Goal: Information Seeking & Learning: Learn about a topic

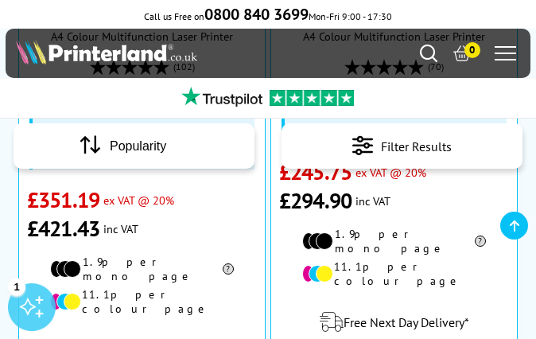
scroll to position [647, 0]
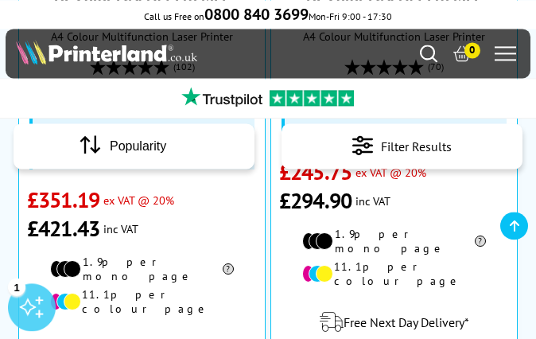
click at [476, 300] on div "Free Next Day Delivery*" at bounding box center [394, 322] width 230 height 45
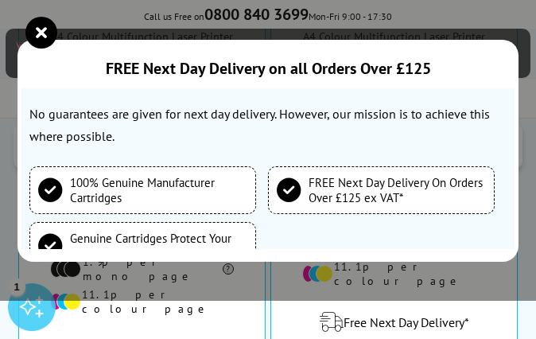
scroll to position [362, 0]
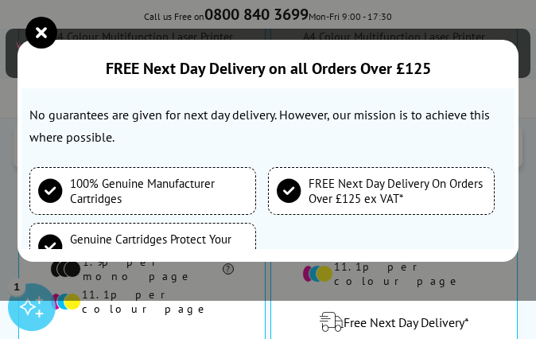
click at [169, 291] on div "FREE Next Day Delivery on all Orders Over £125 Free Next Business Day Delivery …" at bounding box center [268, 150] width 536 height 301
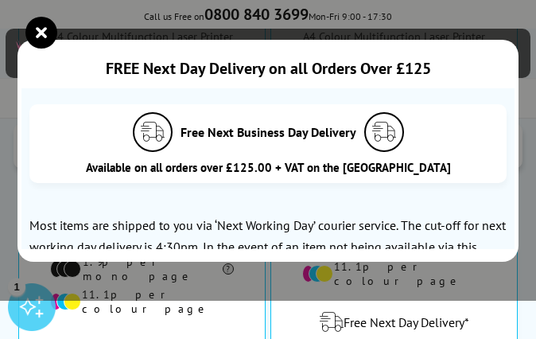
scroll to position [0, 0]
click at [477, 92] on section "Free Next Business Day Delivery Available on all orders over £125.00 + VAT on t…" at bounding box center [267, 168] width 493 height 161
click at [37, 18] on icon "close modal" at bounding box center [41, 33] width 32 height 32
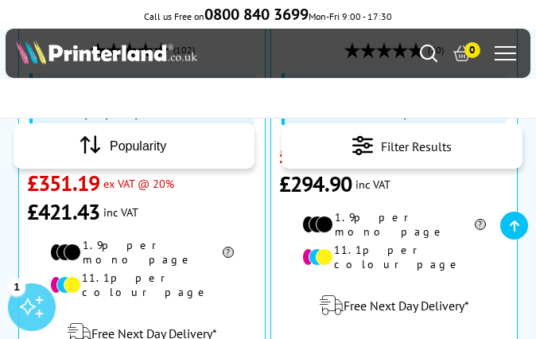
scroll to position [715, 0]
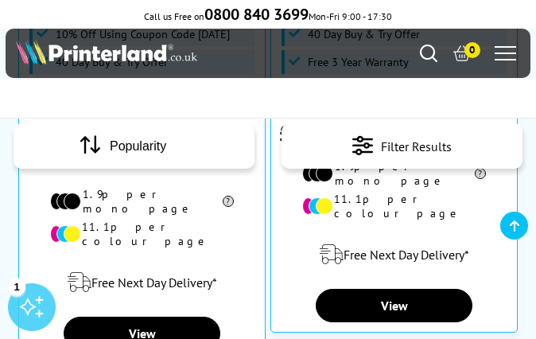
click at [153, 317] on link "View" at bounding box center [142, 333] width 156 height 33
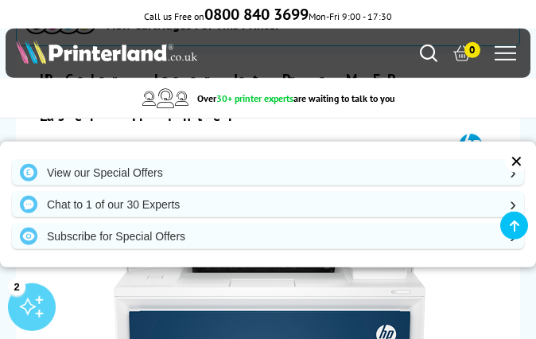
click at [512, 173] on div "✕" at bounding box center [516, 161] width 22 height 22
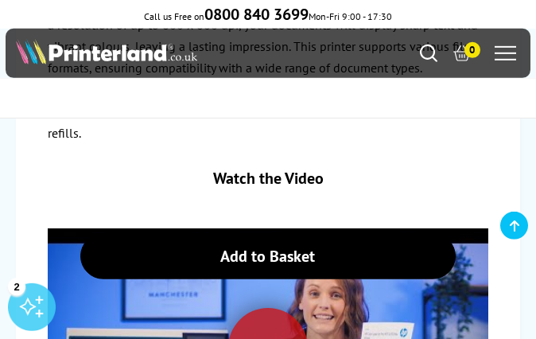
scroll to position [3678, 0]
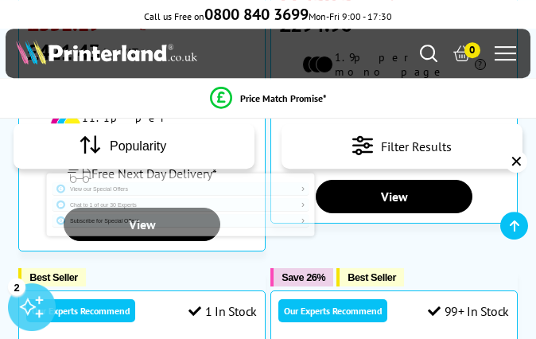
scroll to position [827, 0]
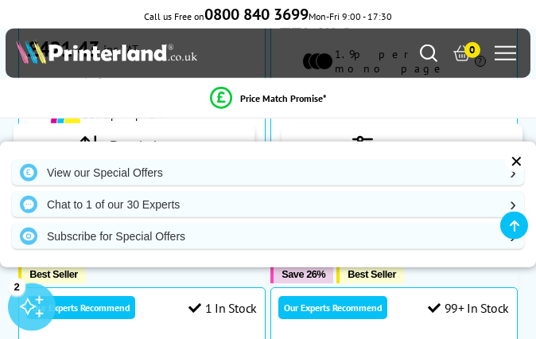
click at [517, 173] on div "✕" at bounding box center [516, 161] width 22 height 22
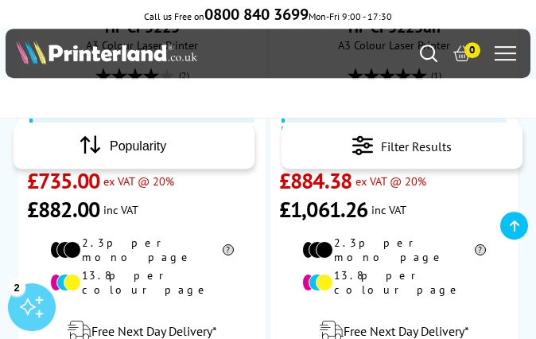
scroll to position [1896, 0]
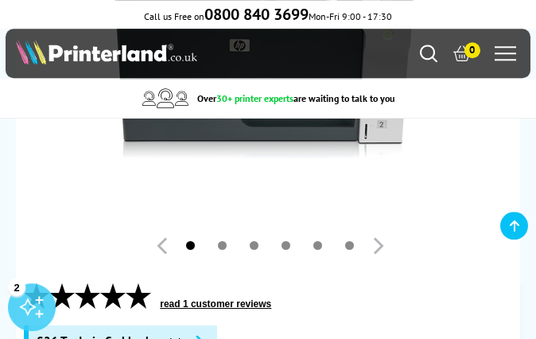
scroll to position [446, 0]
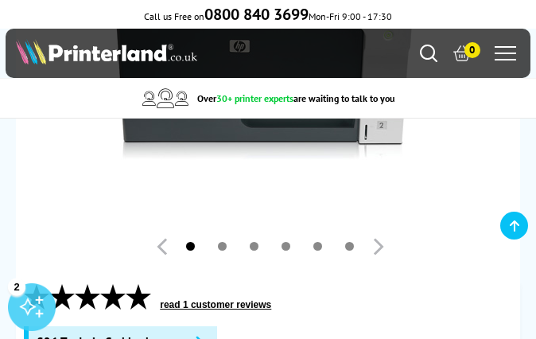
click at [227, 242] on link at bounding box center [222, 246] width 9 height 9
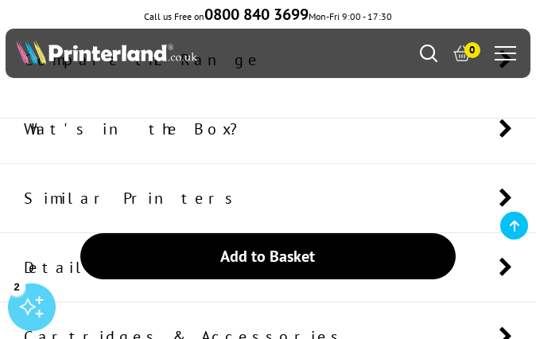
scroll to position [1419, 0]
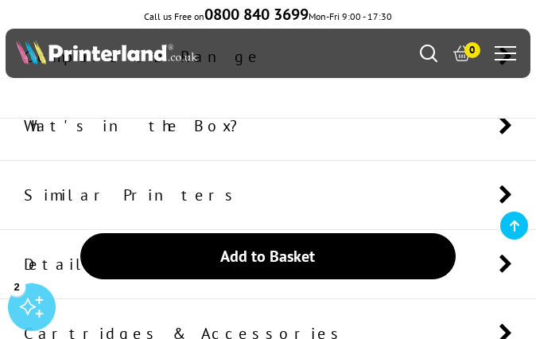
click at [503, 195] on icon at bounding box center [506, 195] width 14 height 21
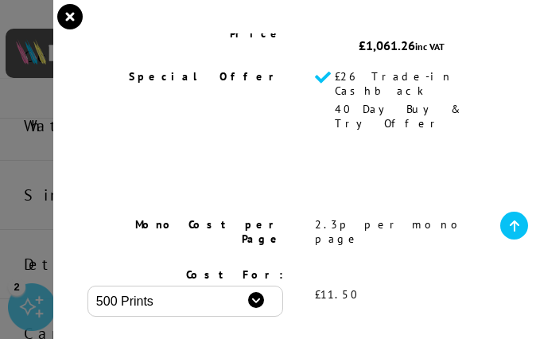
scroll to position [377, 0]
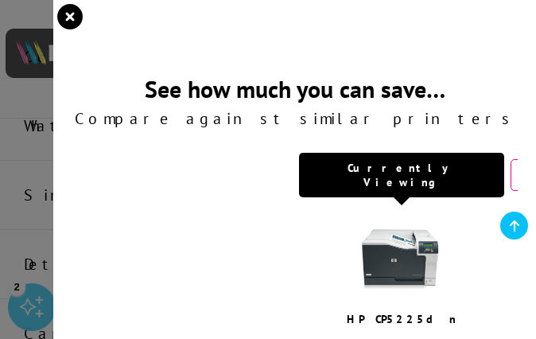
scroll to position [0, 0]
click at [76, 18] on icon "close modal" at bounding box center [69, 16] width 25 height 25
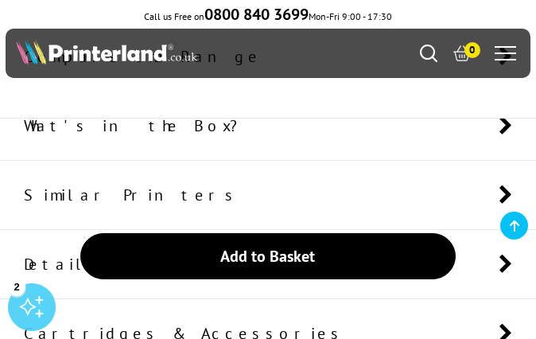
click at [507, 203] on icon at bounding box center [506, 195] width 14 height 21
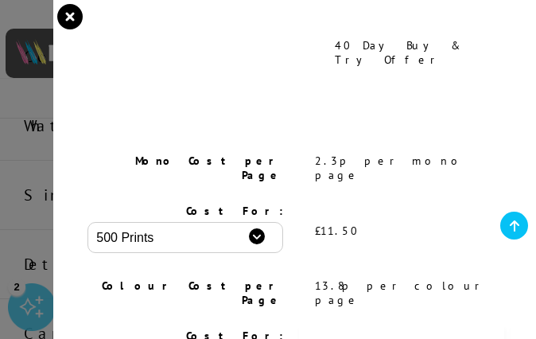
scroll to position [434, 0]
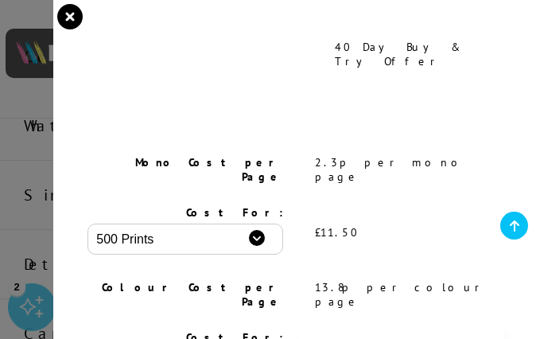
click at [267, 224] on select "500 Prints 1000 Prints 2000 Prints" at bounding box center [186, 239] width 196 height 31
select select "2000"
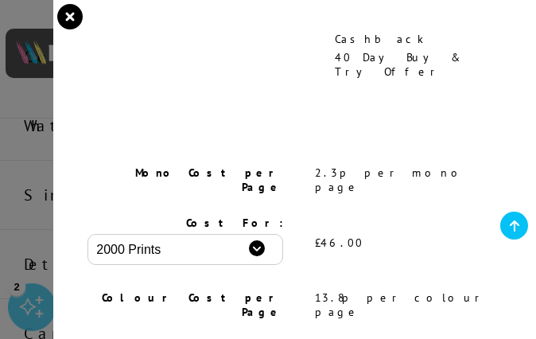
scroll to position [425, 0]
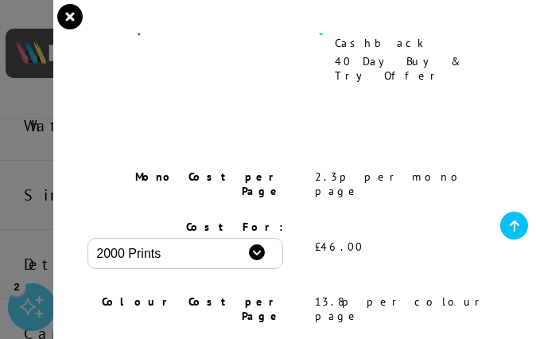
scroll to position [419, 0]
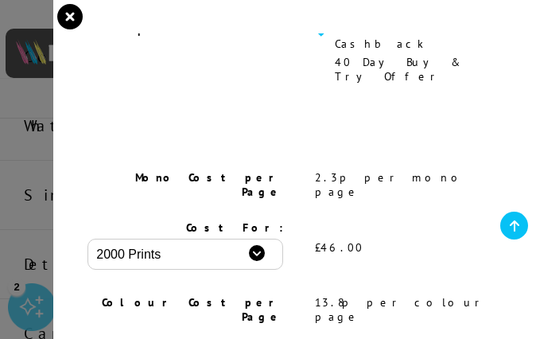
select select "2000"
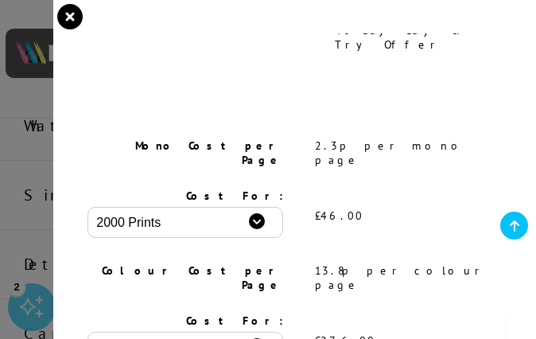
scroll to position [450, 0]
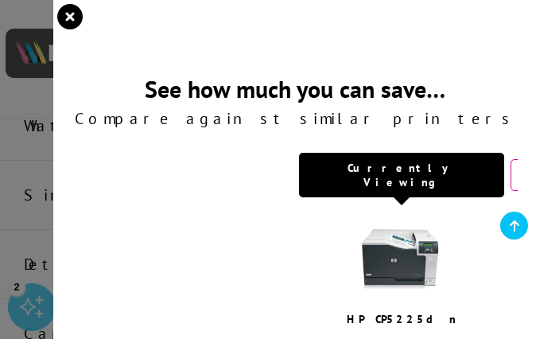
scroll to position [0, 0]
click at [77, 13] on icon "close modal" at bounding box center [69, 16] width 25 height 25
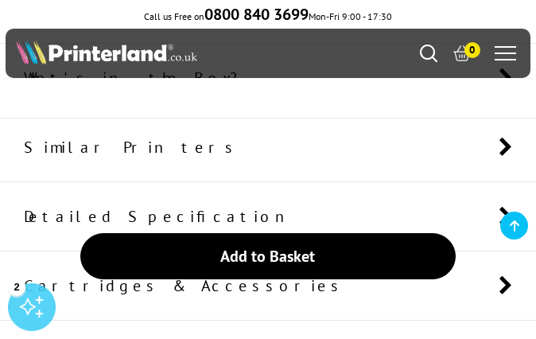
scroll to position [1471, 0]
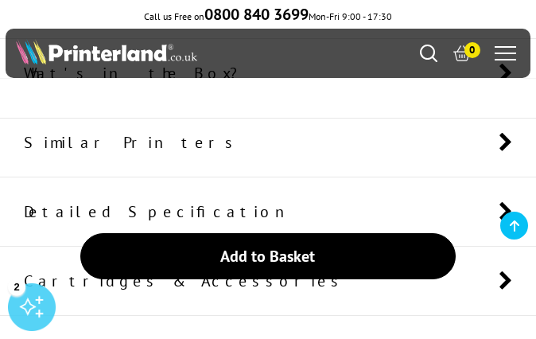
click at [514, 206] on li "Detailed Specification" at bounding box center [268, 211] width 536 height 69
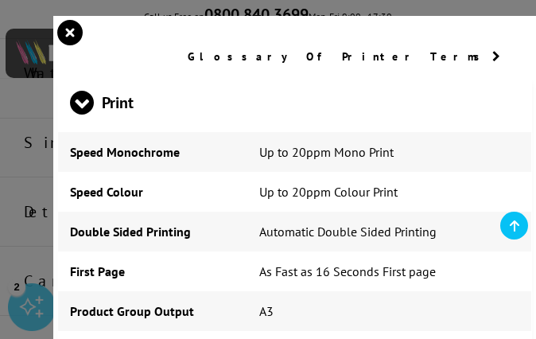
click at [502, 141] on td "Up to 20ppm Mono Print" at bounding box center [389, 152] width 284 height 40
click at [69, 41] on icon "close modal" at bounding box center [69, 32] width 25 height 25
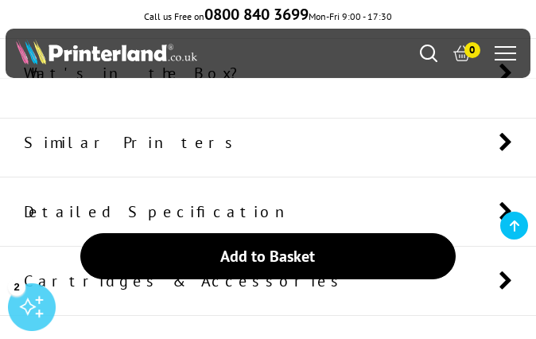
click at [68, 40] on img at bounding box center [106, 51] width 181 height 25
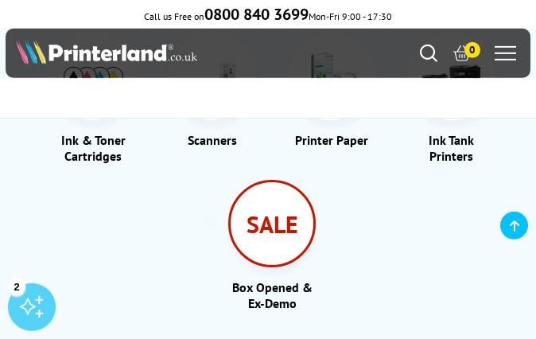
scroll to position [3279, 0]
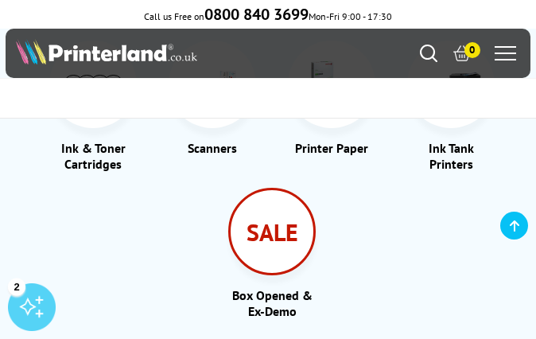
click at [272, 188] on div "SALE" at bounding box center [272, 232] width 88 height 88
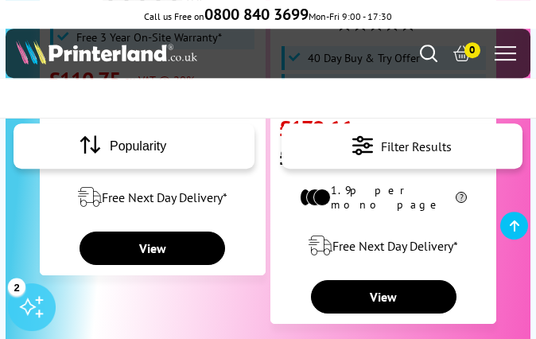
scroll to position [3899, 0]
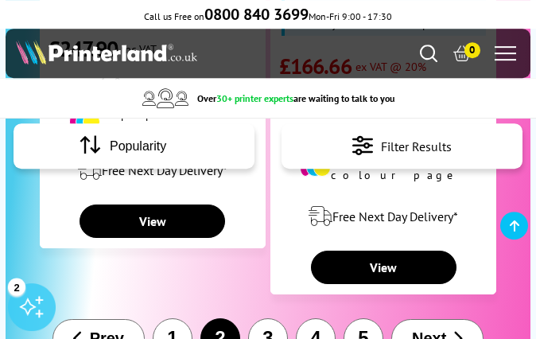
scroll to position [3980, 0]
click at [262, 318] on button "3" at bounding box center [268, 338] width 40 height 40
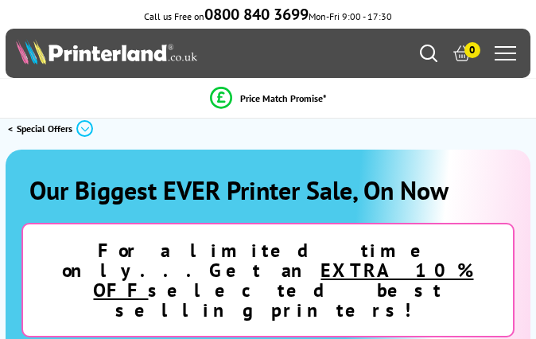
click at [472, 206] on h1 "Our Biggest EVER Printer Sale, On Now" at bounding box center [268, 189] width 494 height 33
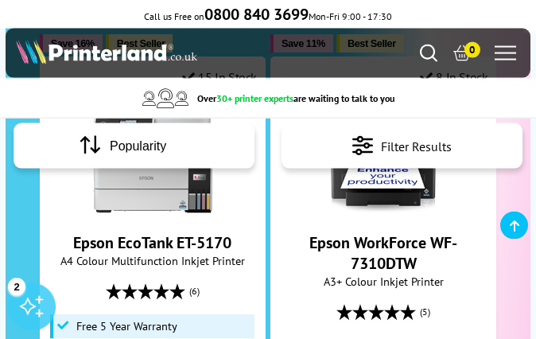
scroll to position [345, 0]
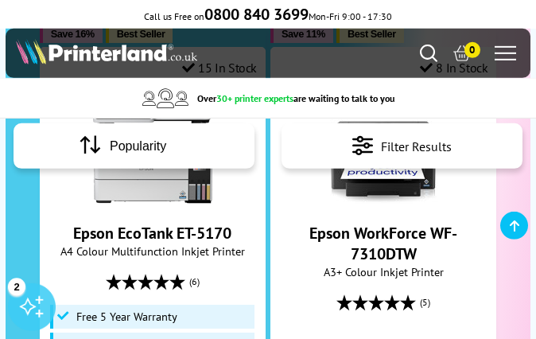
click at [470, 287] on div "(5)" at bounding box center [383, 302] width 208 height 30
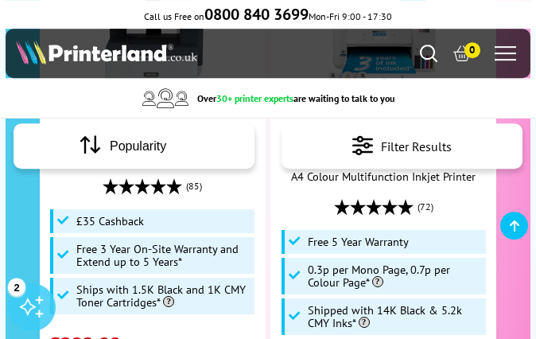
scroll to position [2408, 0]
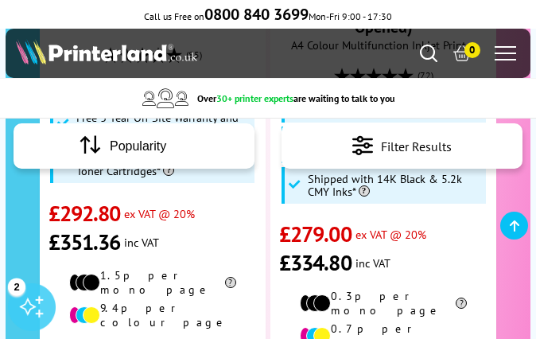
click at [488, 289] on div "0.3p per mono page 0.7p per colour page" at bounding box center [383, 321] width 208 height 65
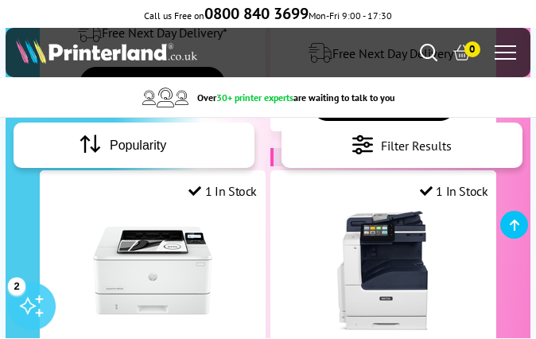
scroll to position [2827, 0]
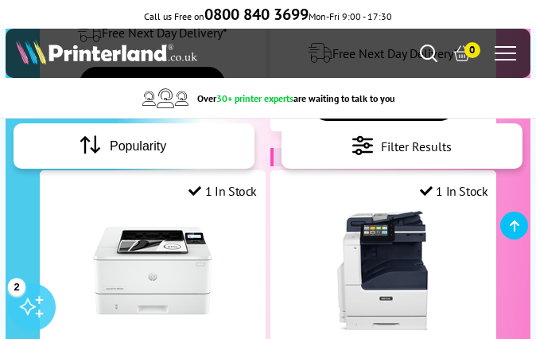
click at [314, 211] on div at bounding box center [383, 270] width 208 height 119
click at [331, 211] on img at bounding box center [383, 270] width 119 height 119
click at [336, 211] on img at bounding box center [383, 270] width 119 height 119
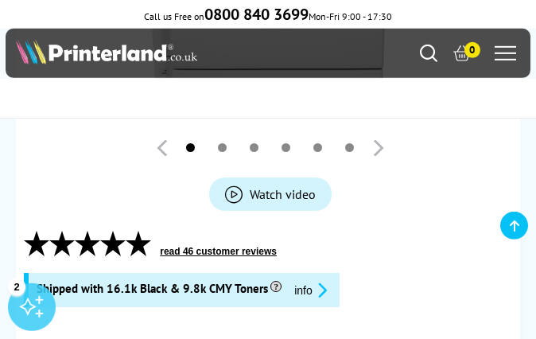
scroll to position [520, 0]
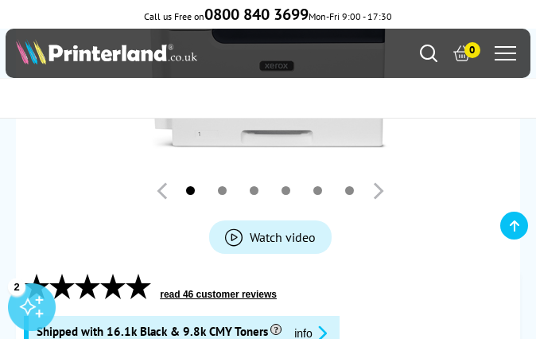
click at [291, 229] on span "Watch video" at bounding box center [283, 237] width 66 height 16
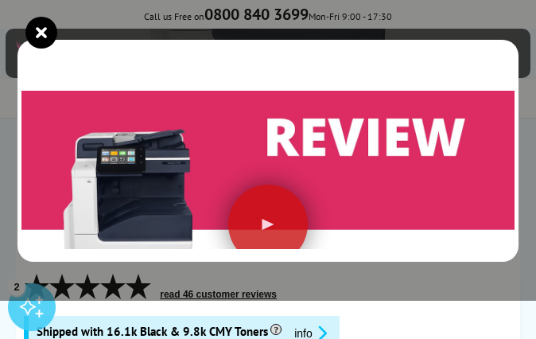
scroll to position [115, 0]
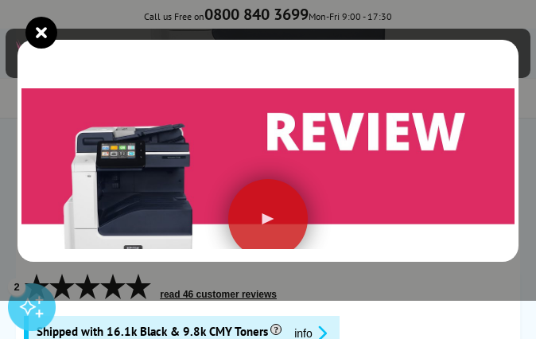
click at [271, 212] on div at bounding box center [268, 219] width 80 height 80
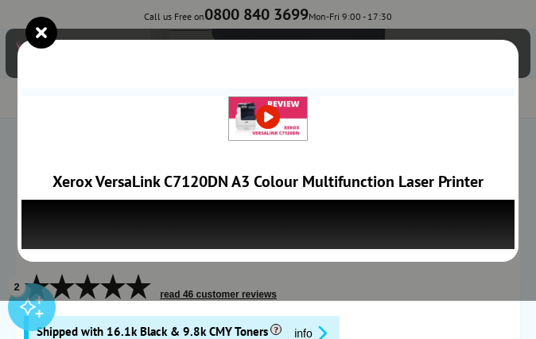
scroll to position [0, 0]
click at [49, 31] on icon "close modal" at bounding box center [41, 33] width 32 height 32
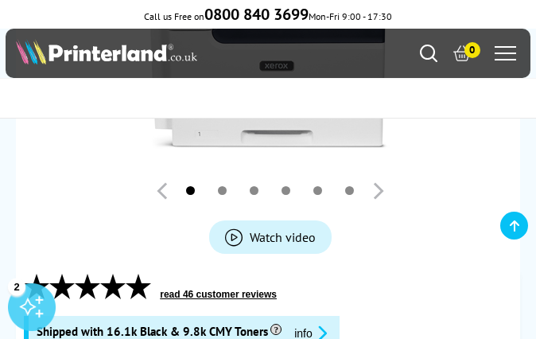
click at [49, 31] on div "Mon - Fri 9:00am - 5:30pm Sales: 0800 840 3699 Customer Service: 0800 995 1992 0" at bounding box center [269, 53] width 526 height 49
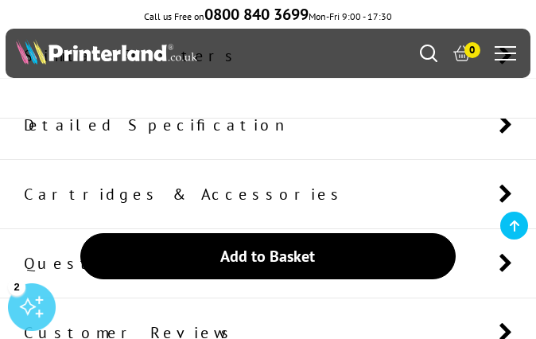
scroll to position [1541, 0]
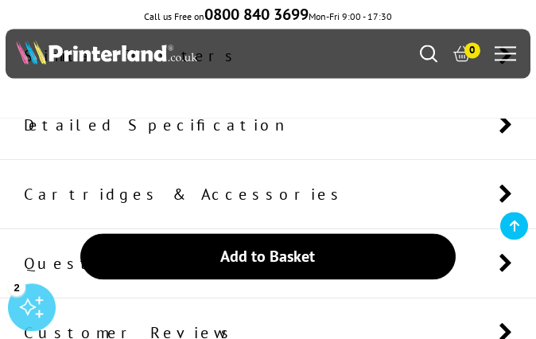
click at [443, 129] on li "Detailed Specification" at bounding box center [268, 125] width 536 height 69
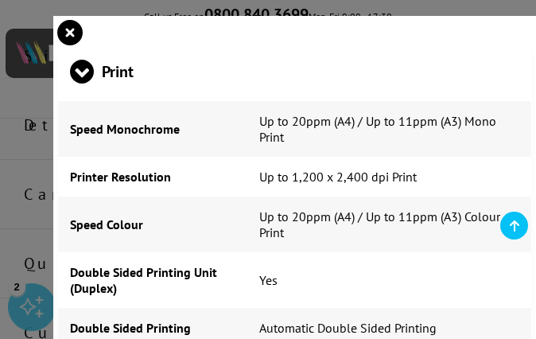
scroll to position [28, 0]
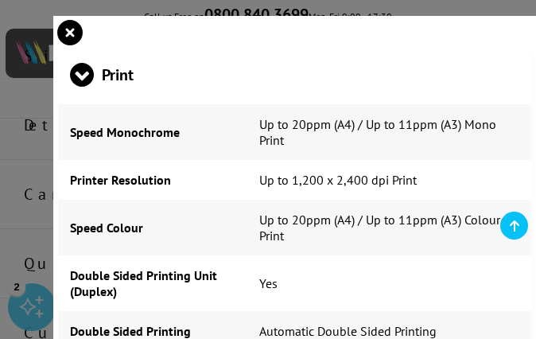
click at [392, 279] on td "Yes" at bounding box center [389, 283] width 284 height 56
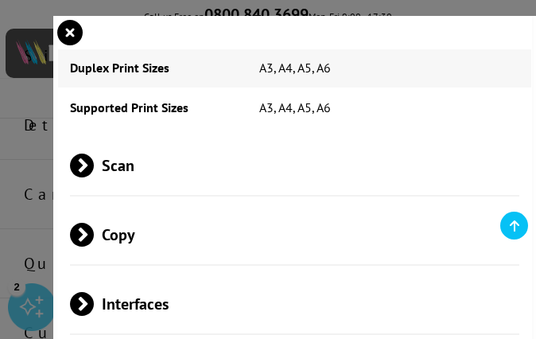
scroll to position [691, 0]
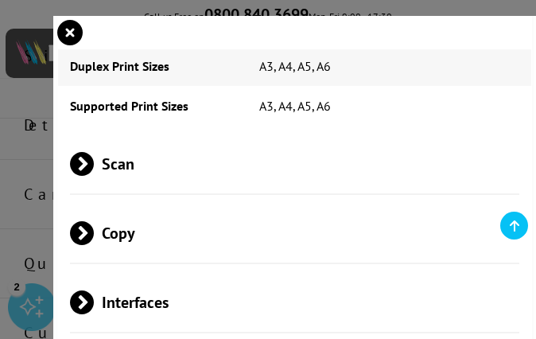
click at [200, 193] on span "Scan" at bounding box center [295, 164] width 450 height 60
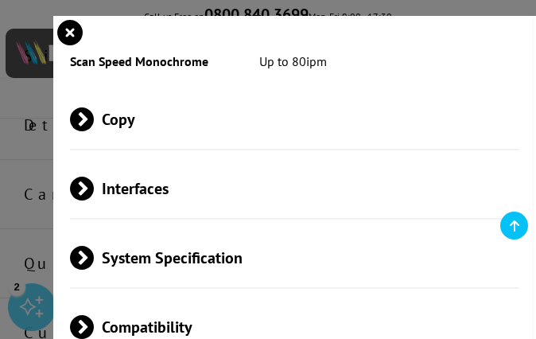
scroll to position [1170, 0]
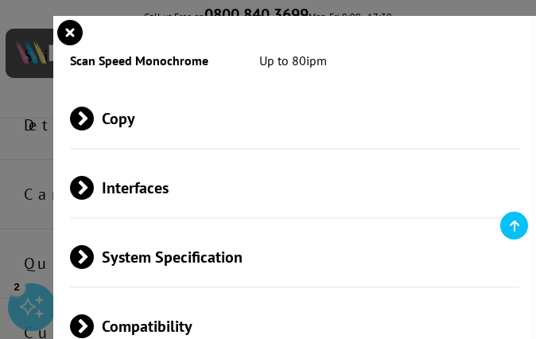
click at [450, 148] on span "Copy" at bounding box center [295, 118] width 450 height 60
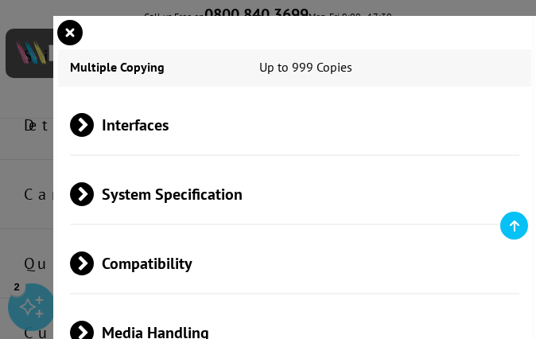
scroll to position [1510, 0]
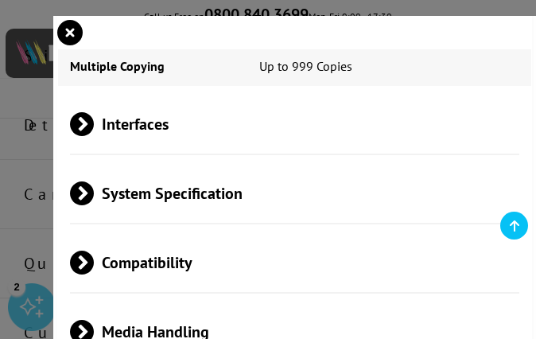
click at [443, 154] on span "Interfaces" at bounding box center [295, 124] width 450 height 60
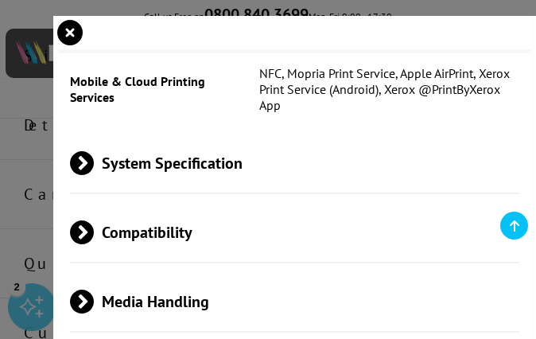
scroll to position [1729, 0]
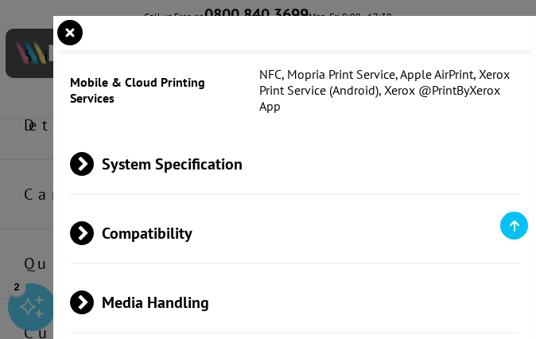
click at [427, 193] on span "System Specification" at bounding box center [295, 164] width 450 height 60
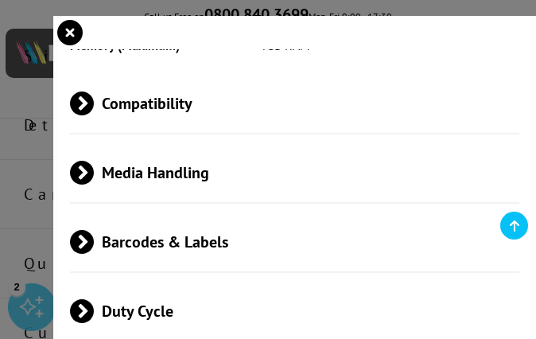
scroll to position [1940, 0]
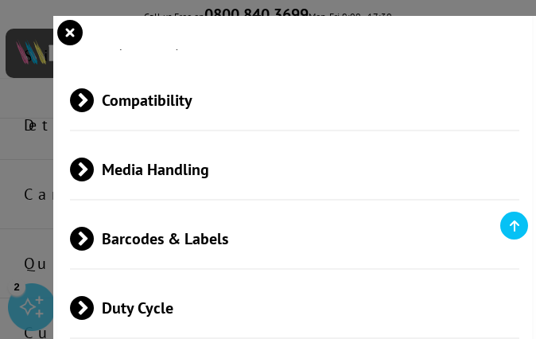
click at [434, 130] on span "Compatibility" at bounding box center [295, 100] width 450 height 60
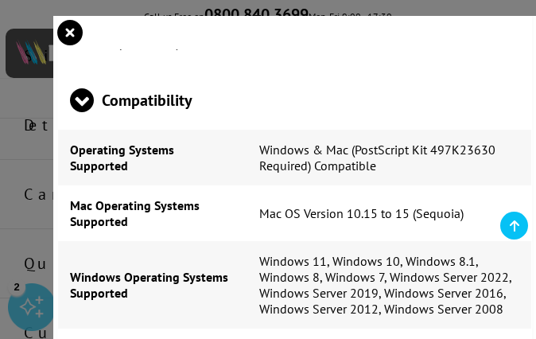
click at [440, 130] on span "Compatibility" at bounding box center [295, 100] width 450 height 60
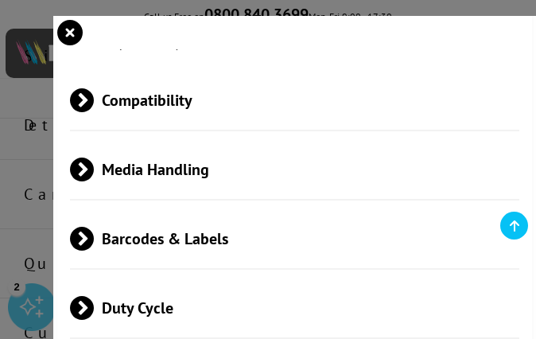
click at [472, 130] on span "Compatibility" at bounding box center [295, 100] width 450 height 60
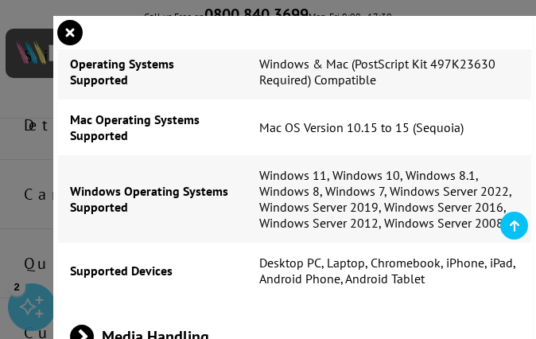
scroll to position [2025, 0]
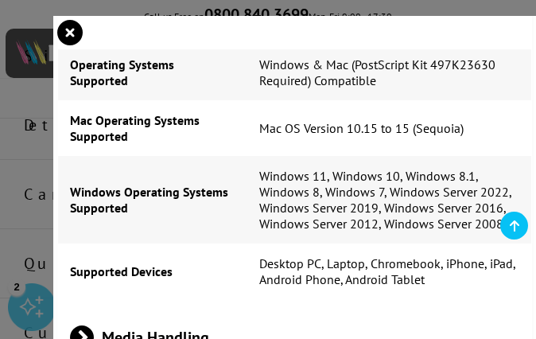
click at [503, 156] on td "Mac OS Version 10.15 to 15 (Sequoia)" at bounding box center [389, 128] width 284 height 56
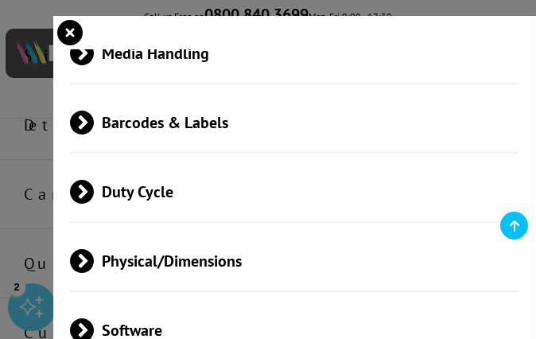
scroll to position [2338, 0]
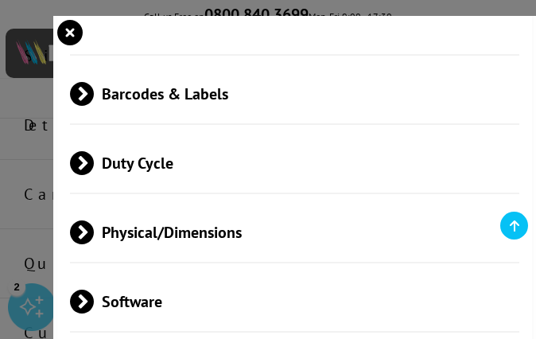
click at [501, 54] on span "Media Handling" at bounding box center [295, 24] width 450 height 60
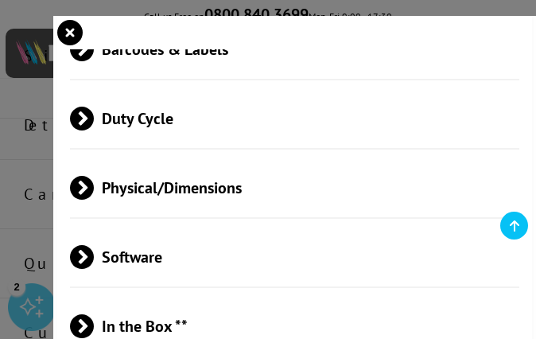
scroll to position [3081, 0]
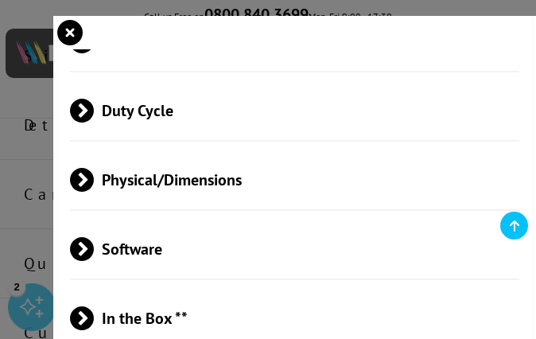
click at [426, 71] on span "Barcodes & Labels" at bounding box center [295, 41] width 450 height 60
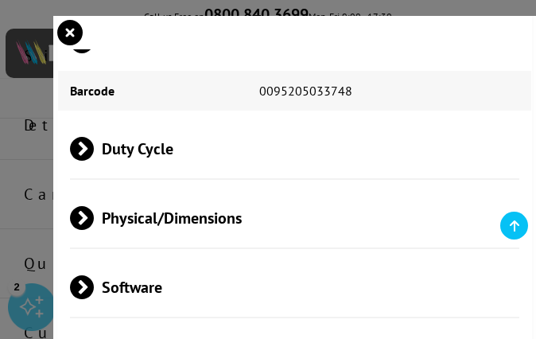
click at [427, 71] on span "Barcodes & Labels" at bounding box center [295, 41] width 450 height 60
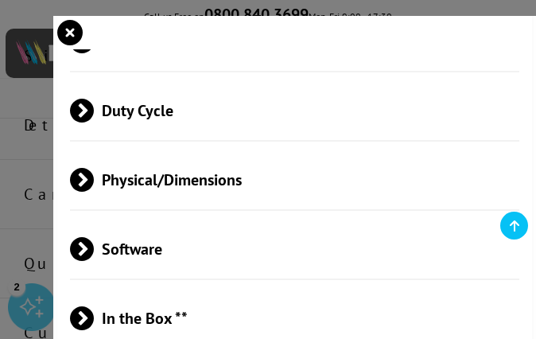
click at [435, 71] on span "Barcodes & Labels" at bounding box center [295, 41] width 450 height 60
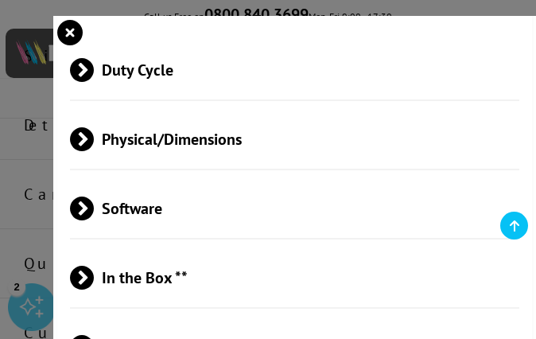
scroll to position [3161, 0]
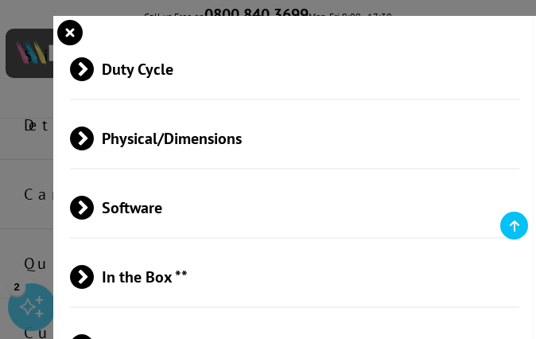
click at [421, 99] on span "Duty Cycle" at bounding box center [295, 69] width 450 height 60
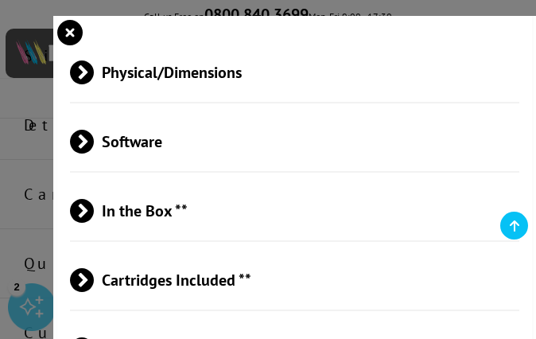
scroll to position [3266, 0]
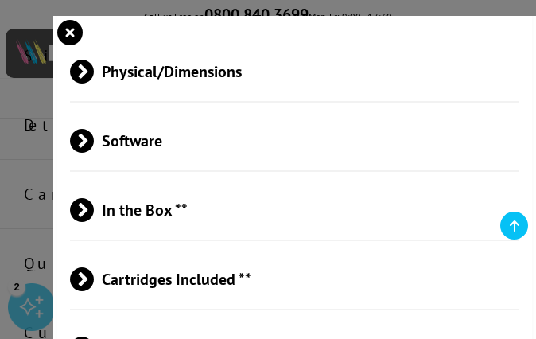
click at [398, 101] on span "Physical/Dimensions" at bounding box center [295, 71] width 450 height 60
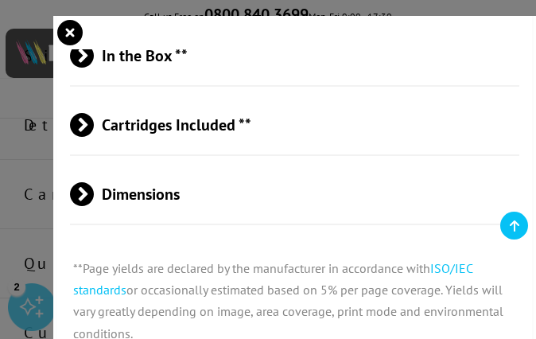
scroll to position [3675, 0]
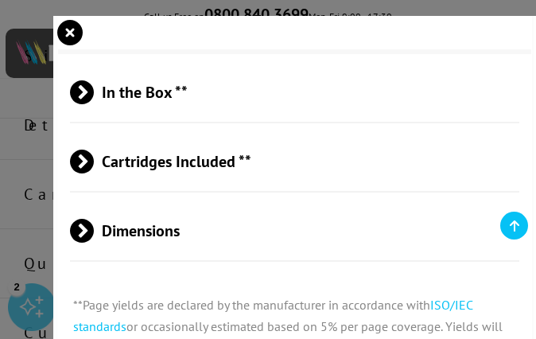
click at [430, 122] on span "In the Box **" at bounding box center [295, 92] width 450 height 60
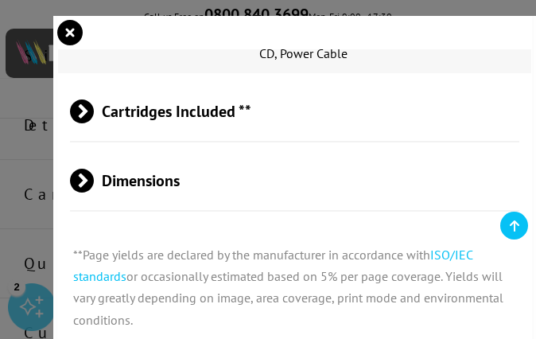
scroll to position [3856, 0]
click at [408, 141] on span "Cartridges Included **" at bounding box center [295, 111] width 450 height 60
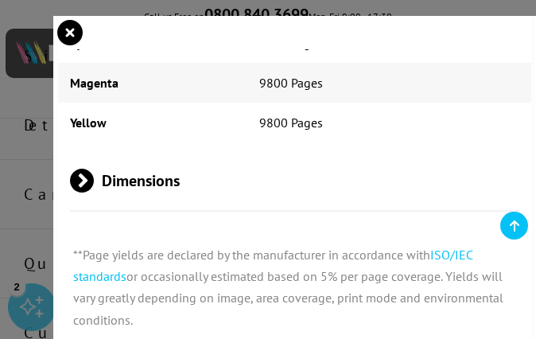
scroll to position [4131, 0]
click at [402, 338] on p "**Page yields are declared by the manufacturer in accordance with ISO/IEC stand…" at bounding box center [294, 287] width 475 height 119
click at [399, 336] on p "**Page yields are declared by the manufacturer in accordance with ISO/IEC stand…" at bounding box center [294, 287] width 475 height 119
click at [400, 301] on p "**Page yields are declared by the manufacturer in accordance with ISO/IEC stand…" at bounding box center [294, 287] width 475 height 119
click at [396, 304] on p "**Page yields are declared by the manufacturer in accordance with ISO/IEC stand…" at bounding box center [294, 287] width 475 height 119
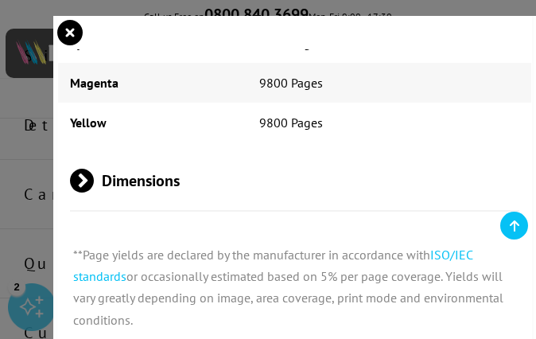
click at [396, 300] on p "**Page yields are declared by the manufacturer in accordance with ISO/IEC stand…" at bounding box center [294, 287] width 475 height 119
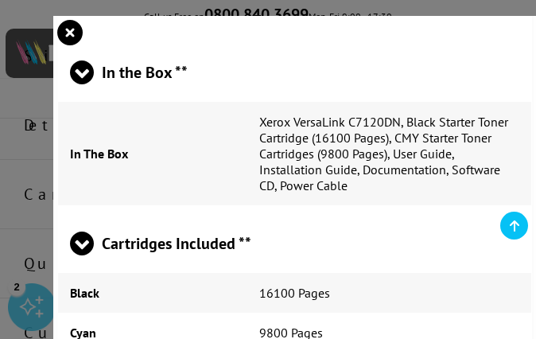
scroll to position [3692, 0]
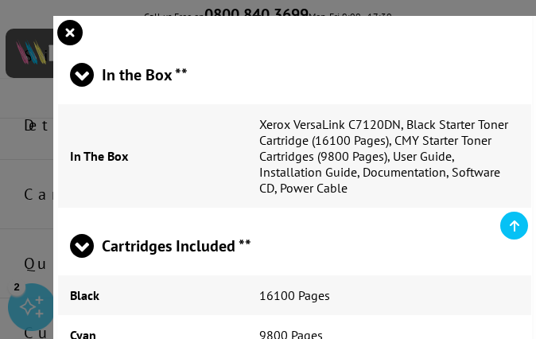
click at [403, 208] on td "Xerox VersaLink C7120DN, Black Starter Toner Cartridge (16100 Pages), CMY Start…" at bounding box center [389, 155] width 284 height 103
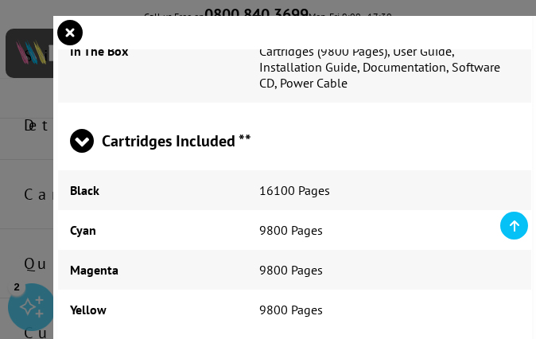
scroll to position [3780, 0]
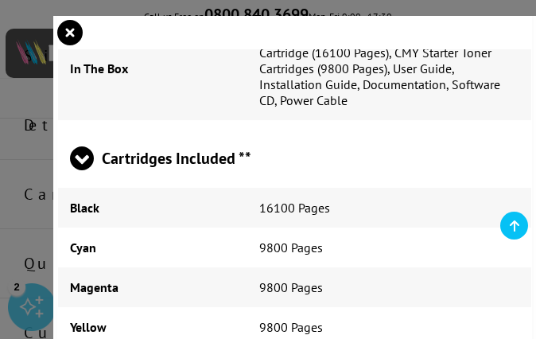
click at [64, 33] on icon "close modal" at bounding box center [69, 32] width 25 height 25
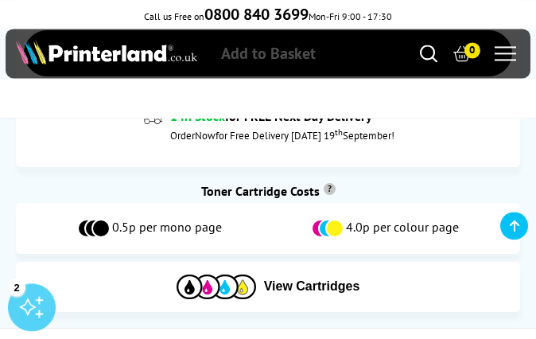
scroll to position [1094, 0]
